Goal: Task Accomplishment & Management: Complete application form

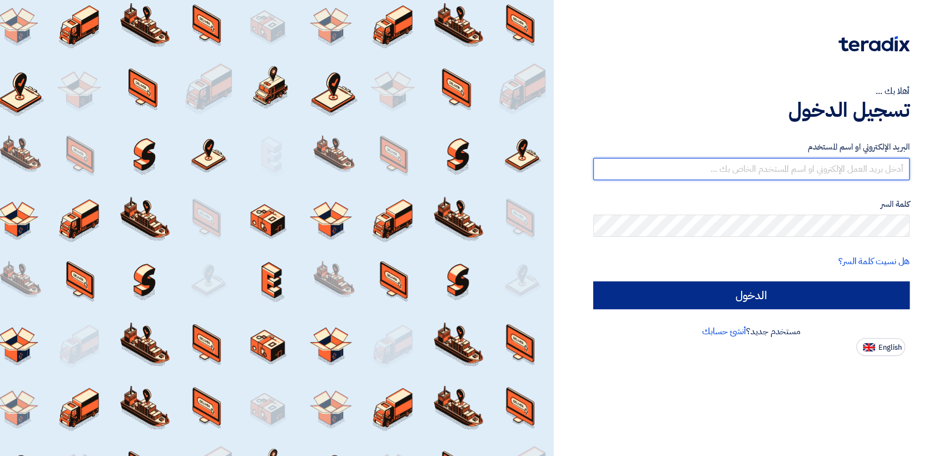
type input "[EMAIL_ADDRESS][DOMAIN_NAME]"
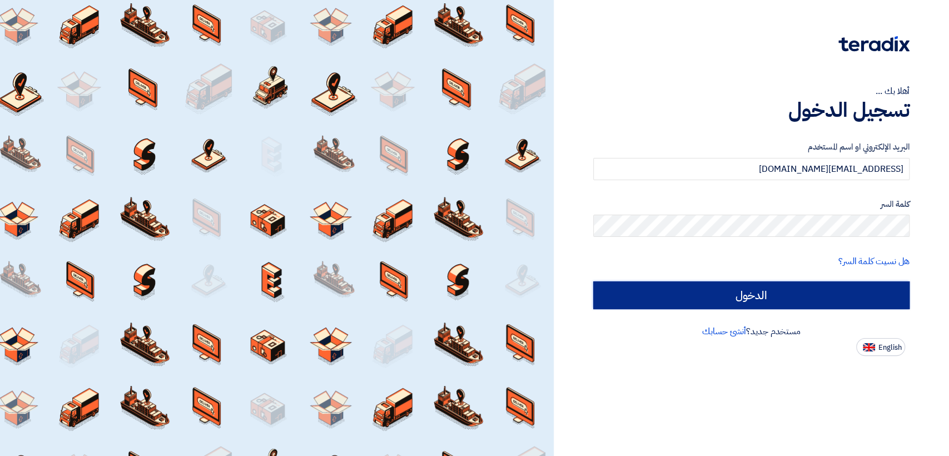
click at [619, 288] on input "الدخول" at bounding box center [751, 295] width 316 height 28
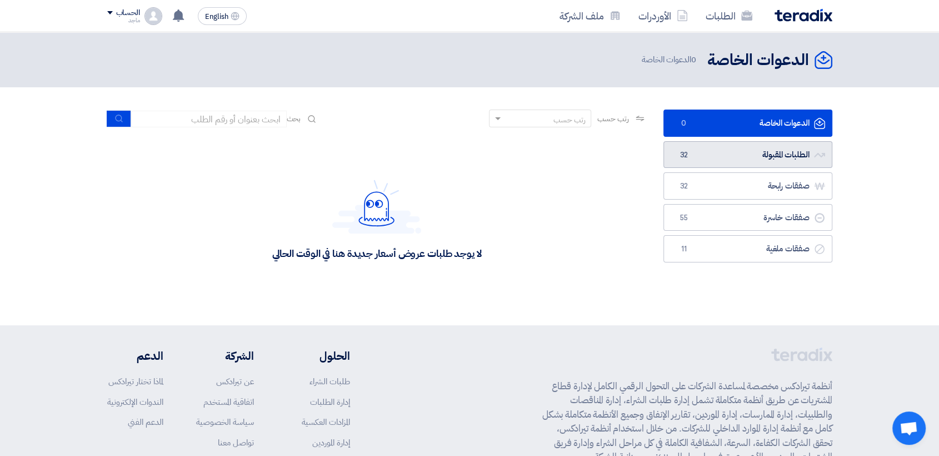
click at [678, 152] on span "32" at bounding box center [684, 155] width 13 height 11
